Goal: Task Accomplishment & Management: Use online tool/utility

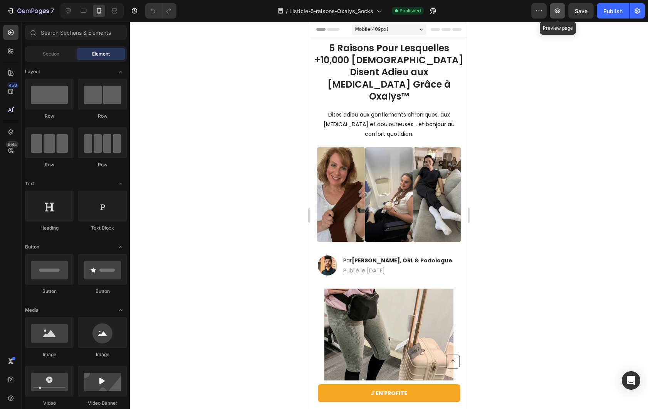
click at [551, 15] on button "button" at bounding box center [557, 10] width 15 height 15
click at [543, 8] on icon "button" at bounding box center [539, 11] width 8 height 8
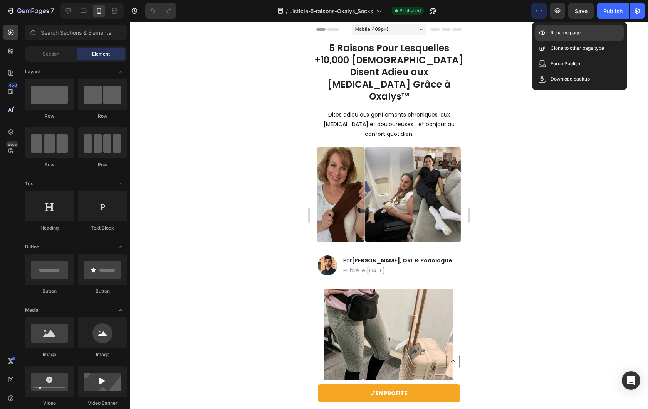
click at [561, 37] on div "Rename page" at bounding box center [579, 32] width 89 height 15
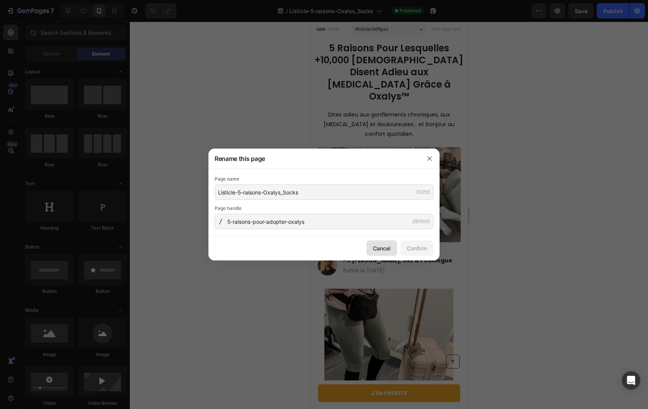
click at [383, 251] on div "Cancel" at bounding box center [382, 248] width 18 height 8
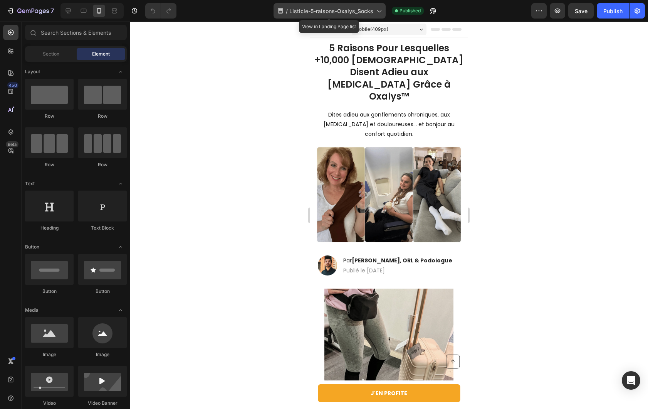
click at [346, 11] on span "Listicle-5-raisons-Oxalys_Socks" at bounding box center [332, 11] width 84 height 8
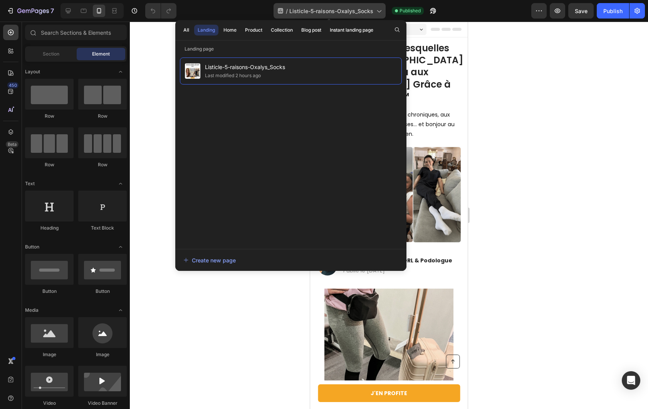
click at [349, 10] on span "Listicle-5-raisons-Oxalys_Socks" at bounding box center [332, 11] width 84 height 8
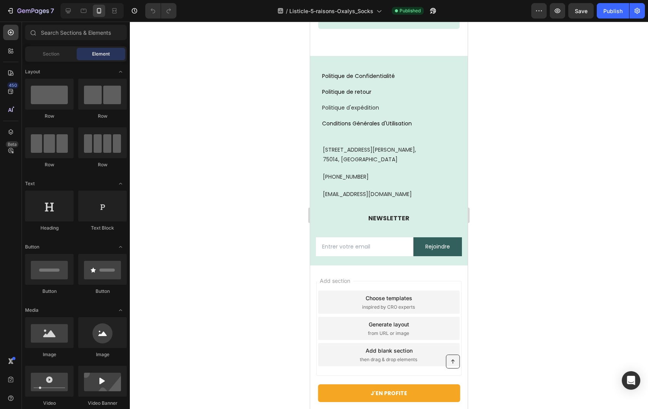
scroll to position [2908, 0]
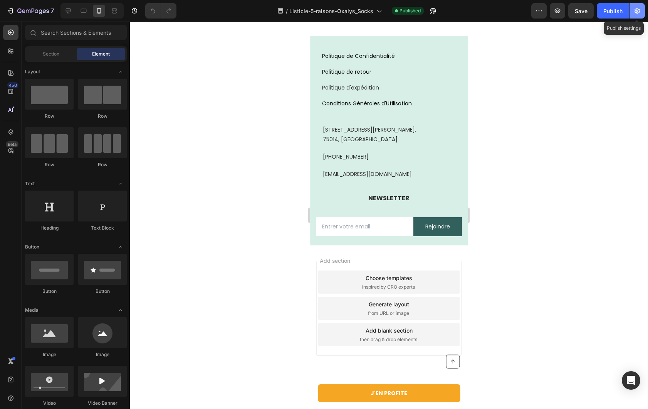
click at [636, 9] on icon "button" at bounding box center [637, 11] width 5 height 6
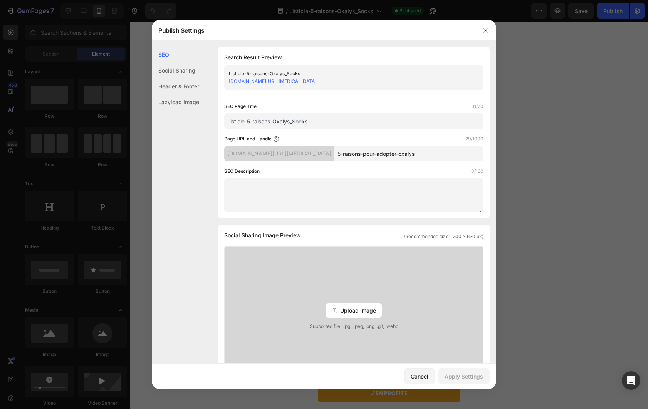
click at [180, 83] on div "Header & Footer" at bounding box center [175, 86] width 47 height 16
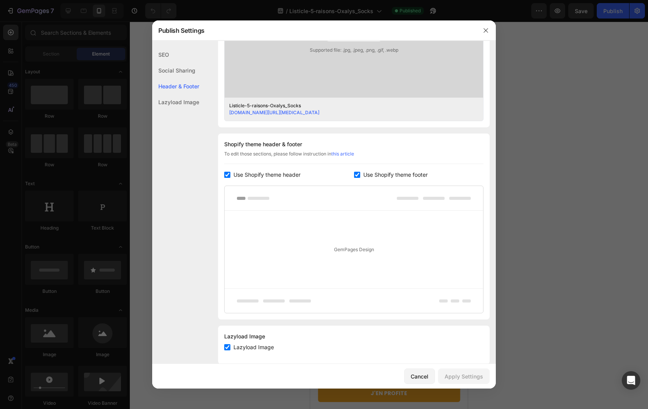
scroll to position [289, 0]
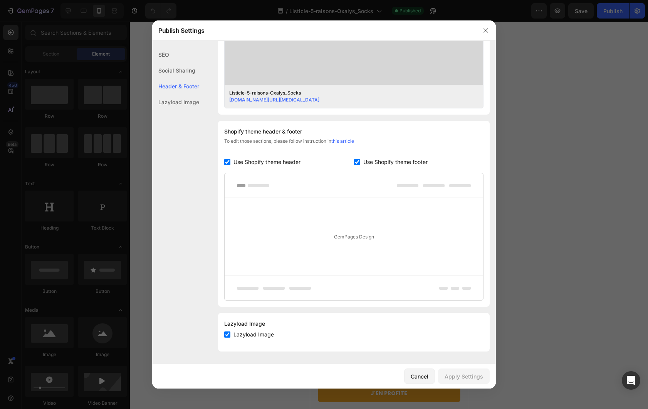
click at [371, 159] on span "Use Shopify theme footer" at bounding box center [396, 161] width 64 height 9
checkbox input "false"
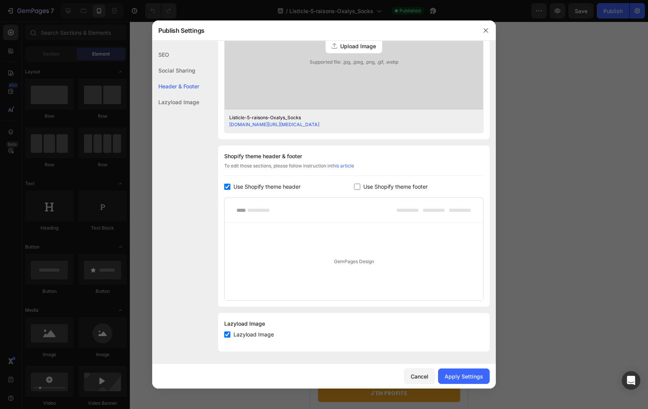
click at [244, 193] on div "Shopify theme header & footer To edit those sections, please follow instruction…" at bounding box center [354, 225] width 272 height 161
click at [253, 185] on span "Use Shopify theme header" at bounding box center [267, 186] width 67 height 9
checkbox input "false"
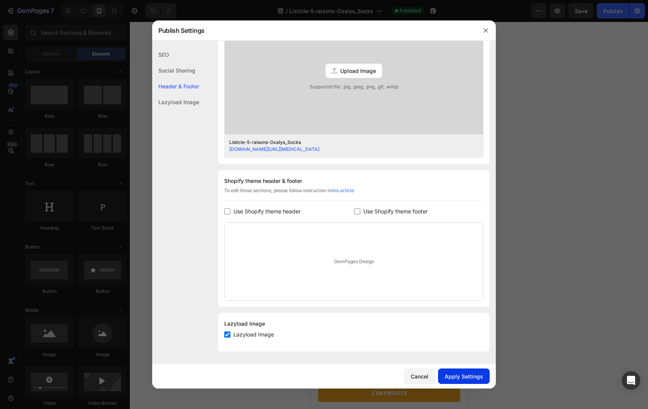
click at [470, 375] on div "Apply Settings" at bounding box center [464, 376] width 39 height 8
click at [527, 241] on div at bounding box center [324, 204] width 648 height 409
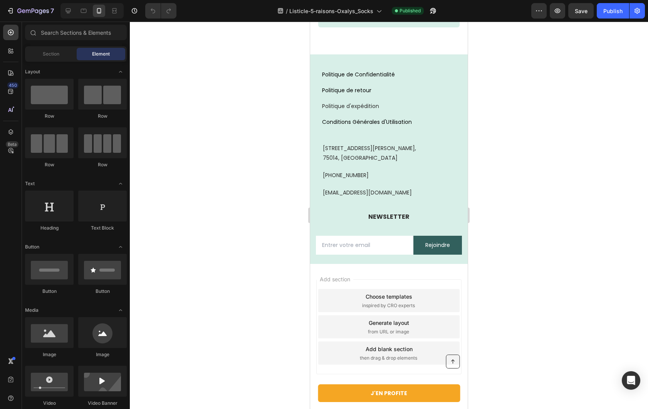
click at [229, 122] on div at bounding box center [389, 215] width 519 height 387
click at [583, 12] on span "Save" at bounding box center [581, 11] width 13 height 7
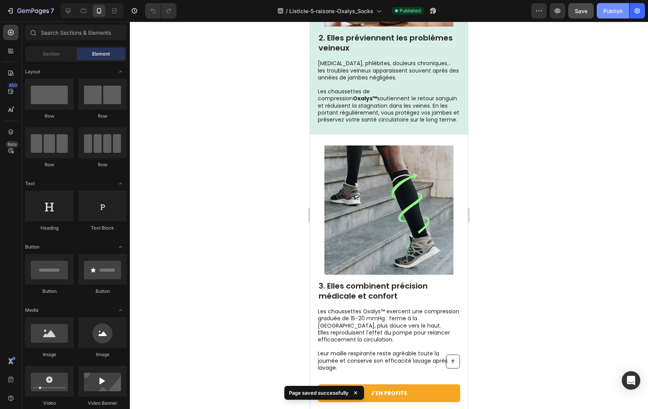
click at [623, 5] on button "Publish" at bounding box center [613, 10] width 32 height 15
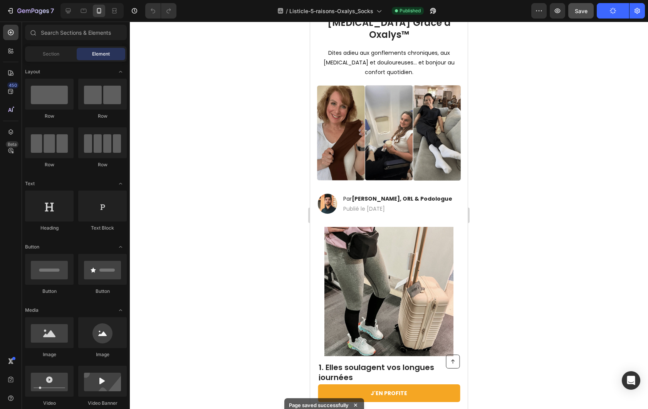
scroll to position [0, 0]
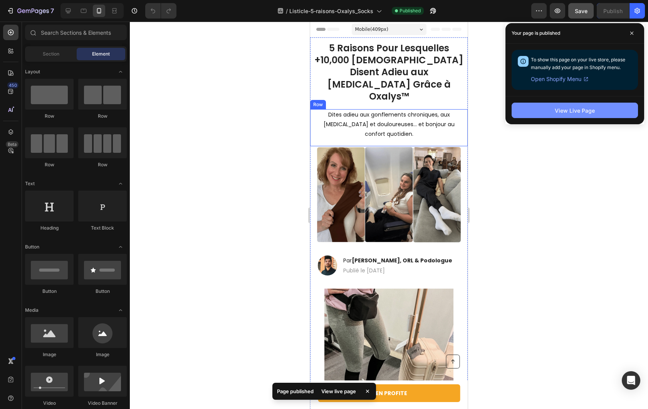
click at [595, 110] on button "View Live Page" at bounding box center [575, 110] width 126 height 15
